Goal: Book appointment/travel/reservation

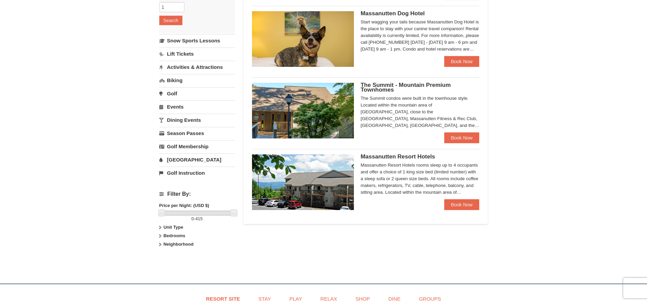
scroll to position [102, 0]
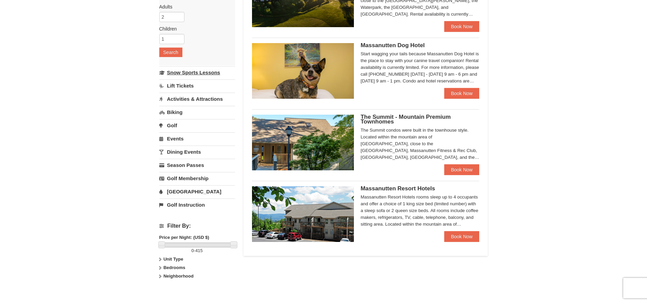
click at [209, 70] on link "Snow Sports Lessons" at bounding box center [197, 72] width 76 height 13
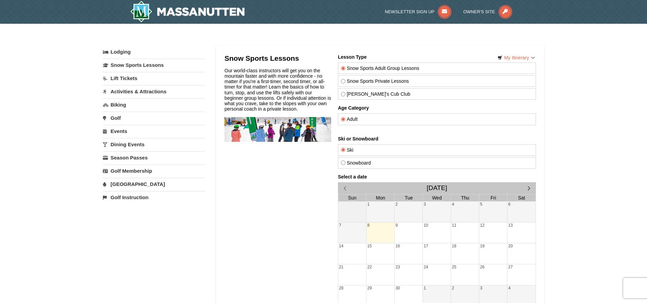
click at [354, 165] on label "Snowboard" at bounding box center [437, 162] width 192 height 5
click at [345, 165] on input "Snowboard" at bounding box center [343, 163] width 4 height 4
radio input "true"
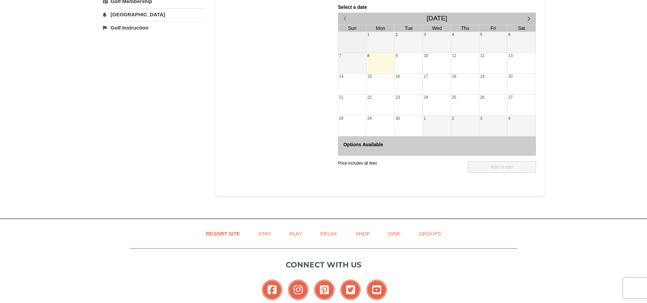
scroll to position [102, 0]
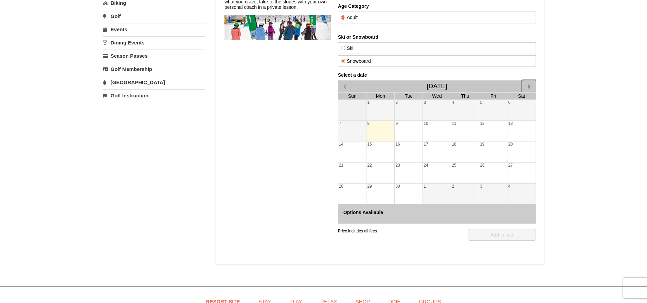
click at [528, 88] on span "button" at bounding box center [528, 86] width 7 height 7
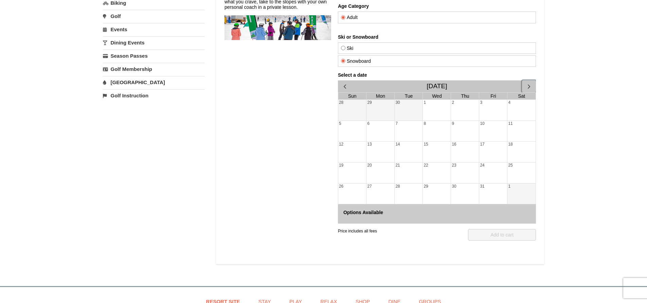
click at [528, 88] on span "button" at bounding box center [528, 86] width 7 height 7
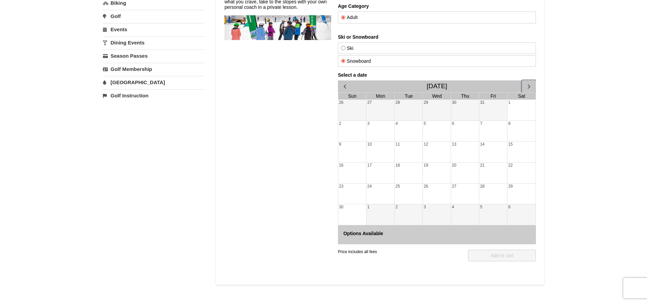
click at [527, 88] on span "button" at bounding box center [528, 86] width 7 height 7
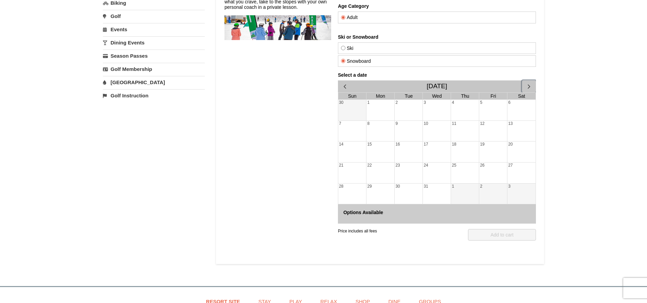
click at [381, 196] on div "29" at bounding box center [380, 194] width 28 height 21
click at [417, 184] on div "30" at bounding box center [409, 187] width 28 height 6
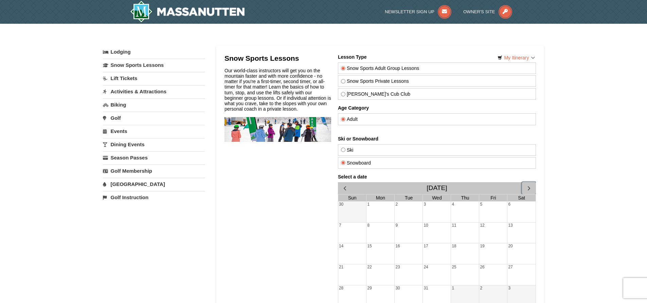
scroll to position [136, 0]
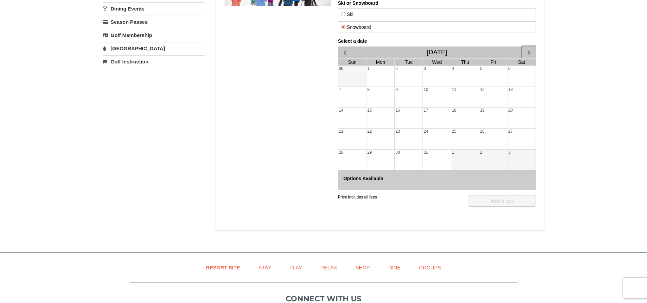
click at [406, 116] on div "16" at bounding box center [409, 118] width 28 height 21
click at [430, 110] on div "17" at bounding box center [437, 118] width 28 height 21
click at [533, 51] on button "button" at bounding box center [529, 53] width 14 height 12
click at [465, 76] on div "1" at bounding box center [465, 76] width 28 height 21
click at [347, 52] on span "button" at bounding box center [344, 52] width 7 height 7
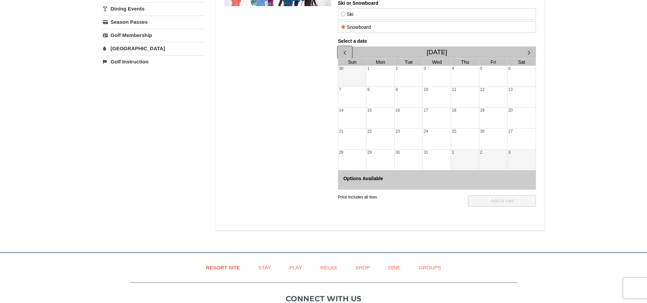
click at [347, 52] on span "button" at bounding box center [344, 52] width 7 height 7
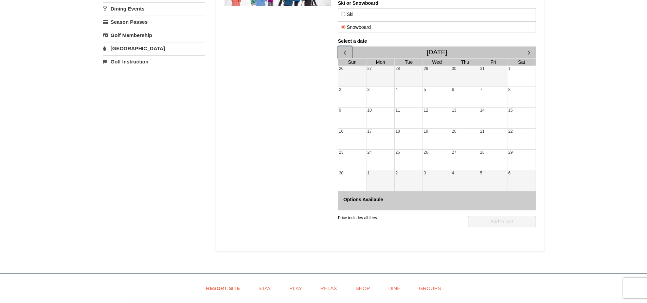
click at [347, 52] on span "button" at bounding box center [344, 52] width 7 height 7
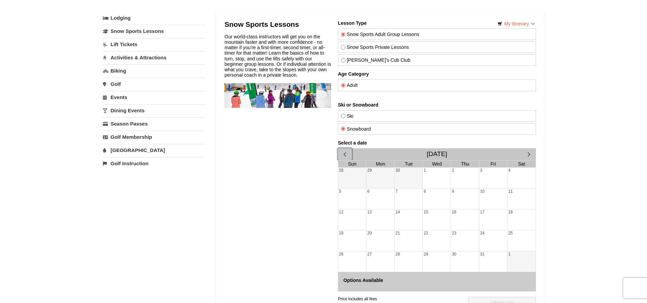
scroll to position [0, 0]
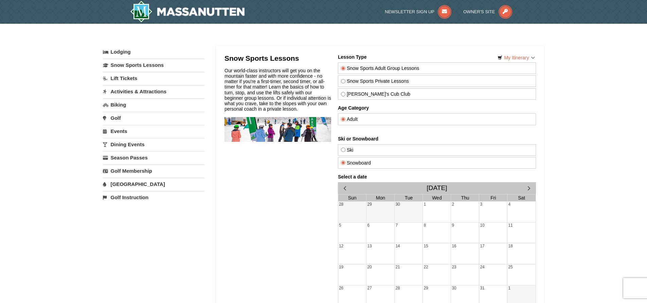
click at [138, 92] on link "Activities & Attractions" at bounding box center [154, 91] width 102 height 13
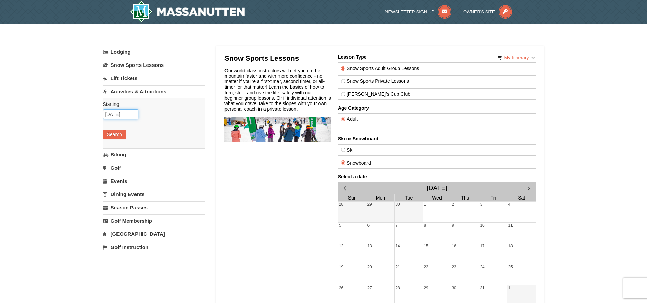
click at [129, 116] on input "[DATE]" at bounding box center [120, 114] width 35 height 10
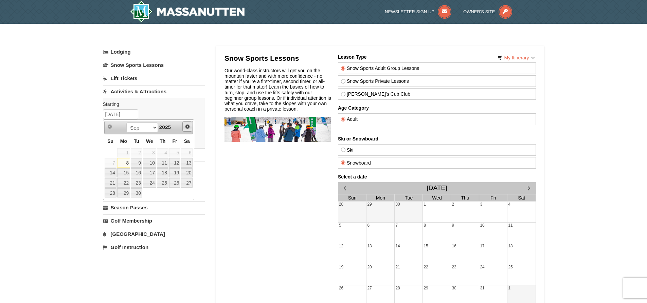
click at [190, 125] on span "Next" at bounding box center [187, 126] width 5 height 5
click at [107, 129] on span "Prev" at bounding box center [109, 126] width 5 height 5
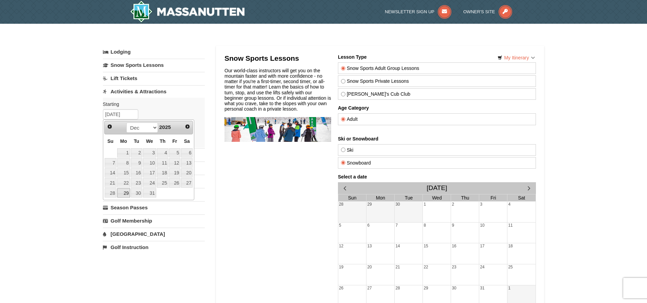
click at [124, 193] on link "29" at bounding box center [123, 194] width 13 height 10
type input "12/29/2025"
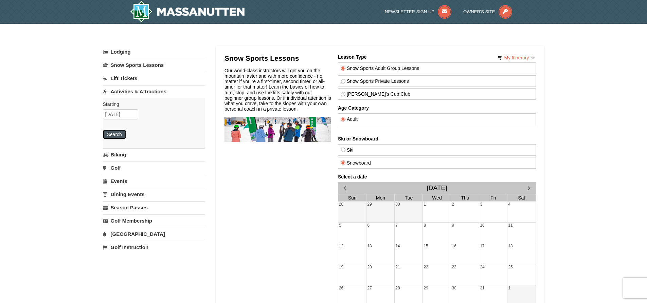
click at [117, 134] on button "Search" at bounding box center [114, 135] width 23 height 10
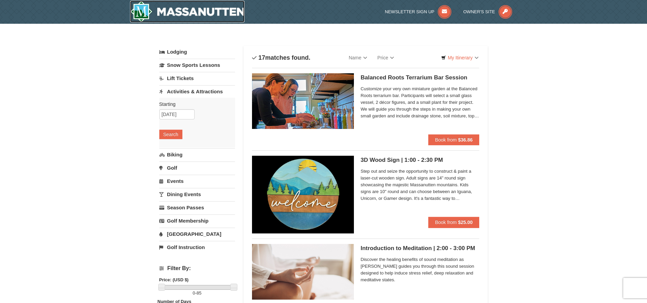
click at [218, 14] on img at bounding box center [187, 12] width 115 height 22
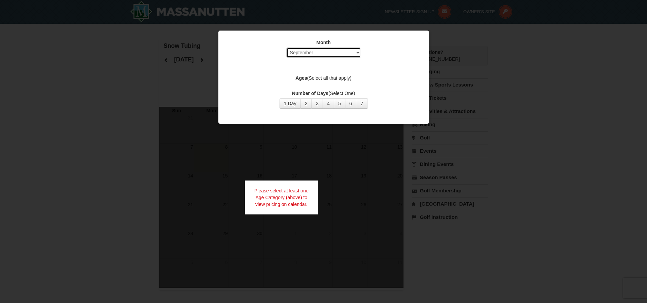
select select "12"
click at [330, 102] on button "4" at bounding box center [329, 104] width 12 height 10
click at [327, 104] on button "4" at bounding box center [329, 104] width 12 height 10
click at [313, 104] on button "3" at bounding box center [318, 104] width 12 height 10
click at [330, 104] on button "4" at bounding box center [329, 104] width 12 height 10
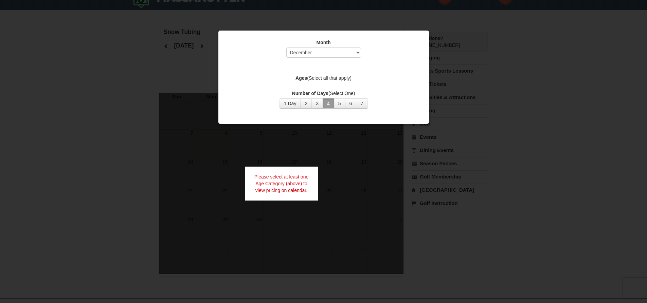
scroll to position [68, 0]
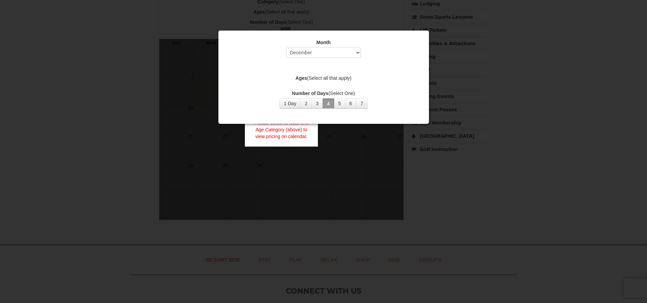
click at [384, 58] on div "Month Select September October November December January February March April M…" at bounding box center [324, 50] width 194 height 22
drag, startPoint x: 571, startPoint y: 130, endPoint x: 578, endPoint y: 130, distance: 7.1
click at [578, 130] on div at bounding box center [323, 151] width 647 height 303
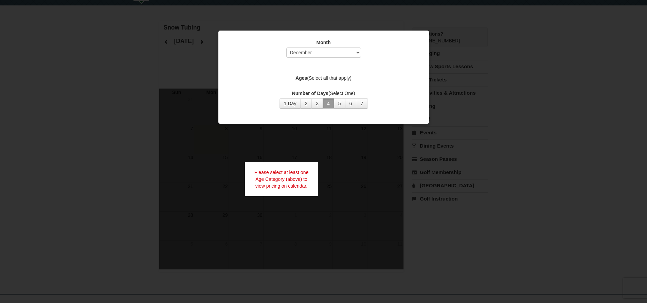
scroll to position [0, 0]
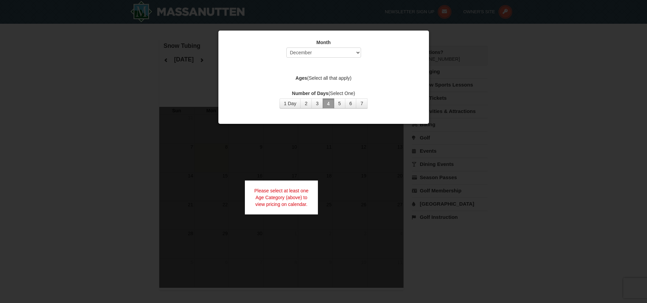
click at [494, 32] on div at bounding box center [323, 151] width 647 height 303
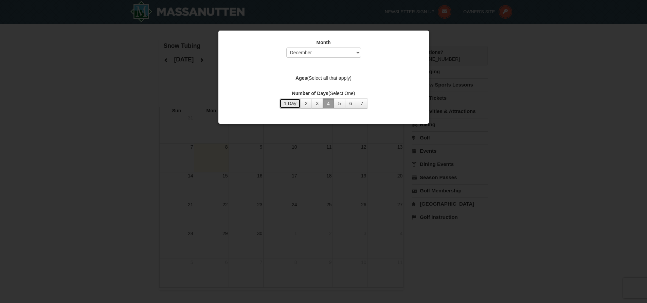
click at [293, 103] on button "1 Day" at bounding box center [290, 104] width 21 height 10
click at [327, 105] on button "4" at bounding box center [329, 104] width 12 height 10
click at [405, 109] on div "Number of Days (Select One) 1 Day 2 3 4 5 6 7 8 9 10 11 12 13 14 15" at bounding box center [324, 99] width 194 height 19
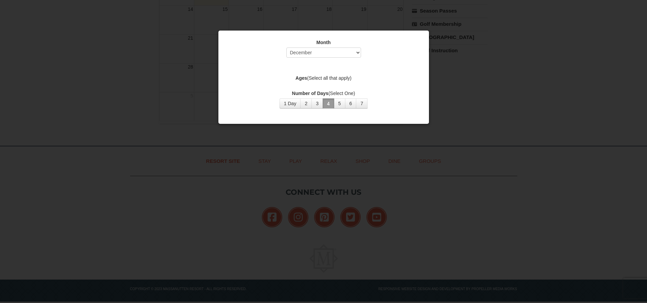
click at [507, 179] on div at bounding box center [323, 151] width 647 height 303
